Goal: Task Accomplishment & Management: Complete application form

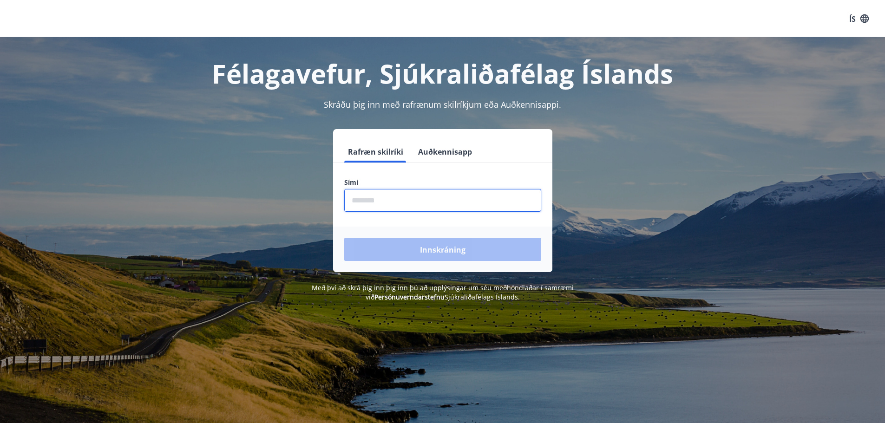
click at [368, 199] on input "phone" at bounding box center [442, 200] width 197 height 23
type input "********"
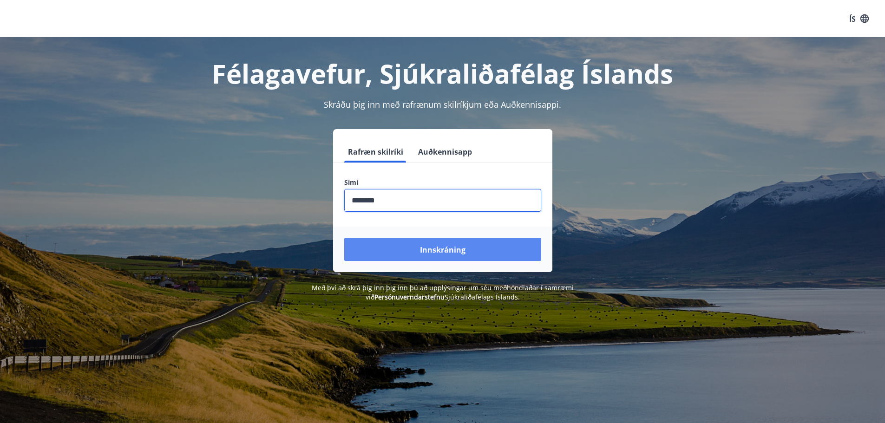
click at [427, 255] on button "Innskráning" at bounding box center [442, 249] width 197 height 23
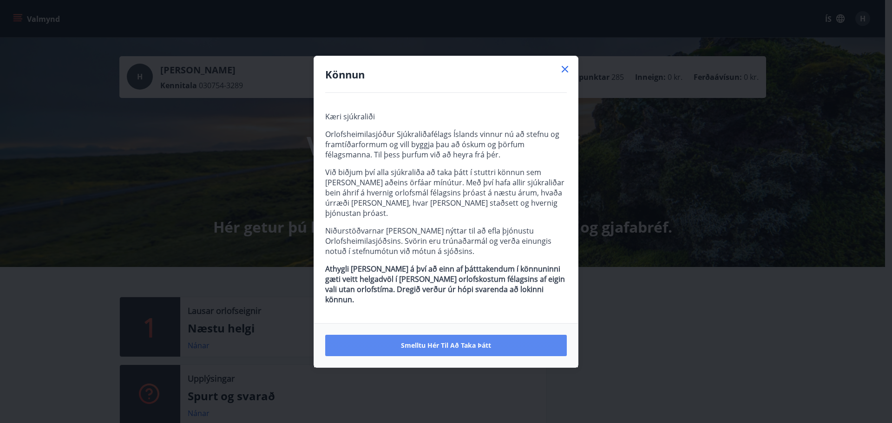
click at [452, 341] on font "Smelltu hér til að taka þátt" at bounding box center [446, 345] width 90 height 9
